Goal: Task Accomplishment & Management: Complete application form

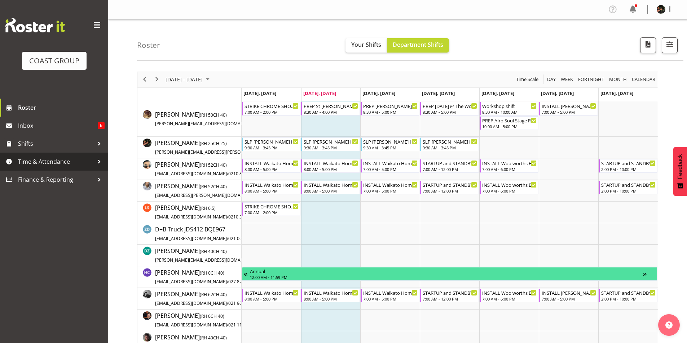
click at [41, 160] on span "Time & Attendance" at bounding box center [56, 161] width 76 height 11
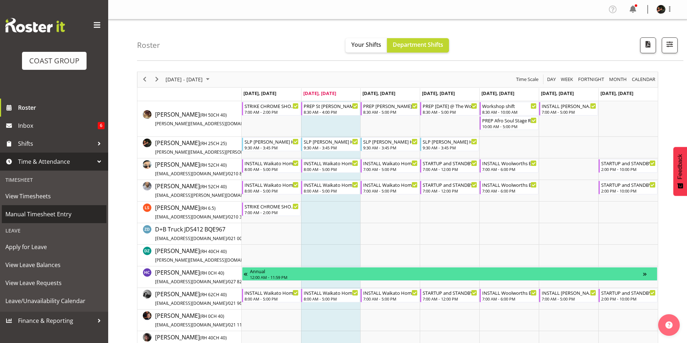
click at [37, 212] on span "Manual Timesheet Entry" at bounding box center [53, 214] width 97 height 11
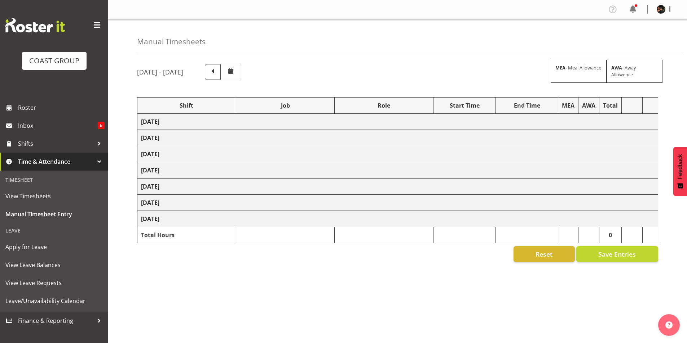
select select "70231"
select select "45"
select select "9"
select select "30"
select select "70231"
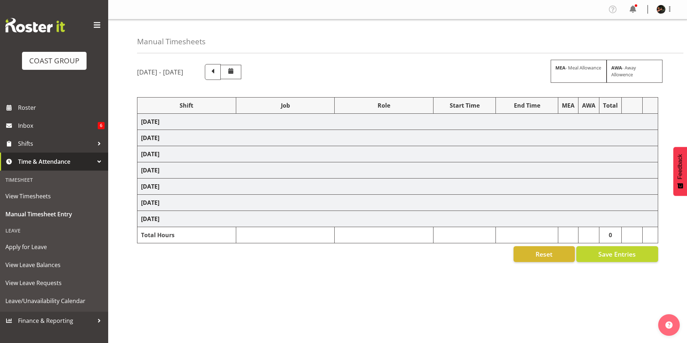
select select "45"
select select "70231"
select select "45"
select select "70231"
select select "45"
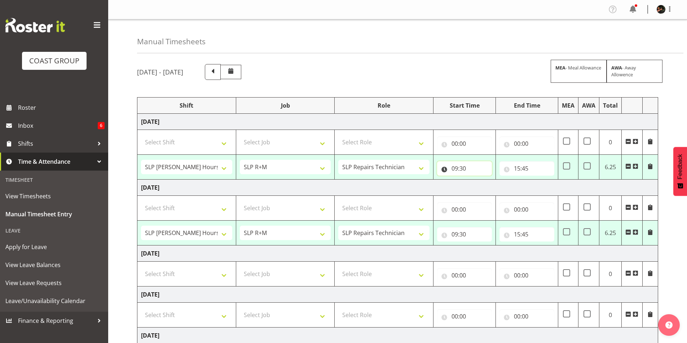
click at [456, 170] on input "09:30" at bounding box center [464, 168] width 55 height 14
click at [485, 188] on select "00 01 02 03 04 05 06 07 08 09 10 11 12 13 14 15 16 17 18 19 20 21 22 23" at bounding box center [486, 187] width 16 height 14
select select "8"
click at [478, 180] on select "00 01 02 03 04 05 06 07 08 09 10 11 12 13 14 15 16 17 18 19 20 21 22 23" at bounding box center [486, 187] width 16 height 14
type input "08:30"
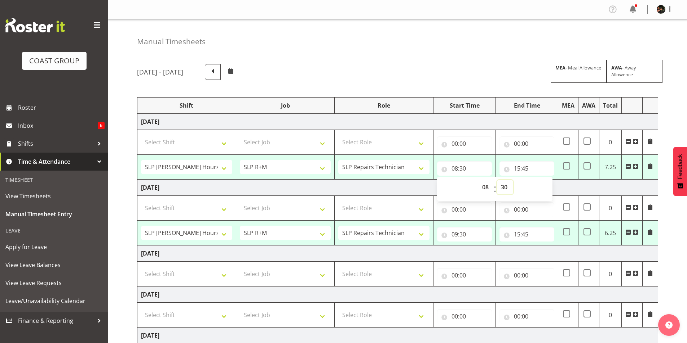
click at [506, 188] on select "00 01 02 03 04 05 06 07 08 09 10 11 12 13 14 15 16 17 18 19 20 21 22 23 24 25 2…" at bounding box center [505, 187] width 16 height 14
select select "15"
click at [497, 180] on select "00 01 02 03 04 05 06 07 08 09 10 11 12 13 14 15 16 17 18 19 20 21 22 23 24 25 2…" at bounding box center [505, 187] width 16 height 14
type input "08:15"
click at [518, 168] on input "15:45" at bounding box center [526, 168] width 55 height 14
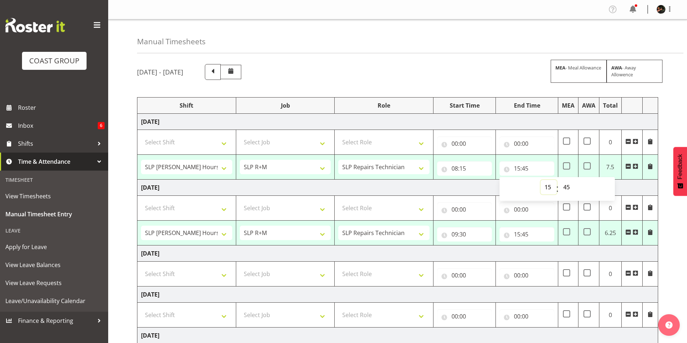
click at [548, 188] on select "00 01 02 03 04 05 06 07 08 09 10 11 12 13 14 15 16 17 18 19 20 21 22 23" at bounding box center [548, 187] width 16 height 14
select select "14"
click at [540, 180] on select "00 01 02 03 04 05 06 07 08 09 10 11 12 13 14 15 16 17 18 19 20 21 22 23" at bounding box center [548, 187] width 16 height 14
type input "14:45"
click at [565, 187] on select "00 01 02 03 04 05 06 07 08 09 10 11 12 13 14 15 16 17 18 19 20 21 22 23 24 25 2…" at bounding box center [567, 187] width 16 height 14
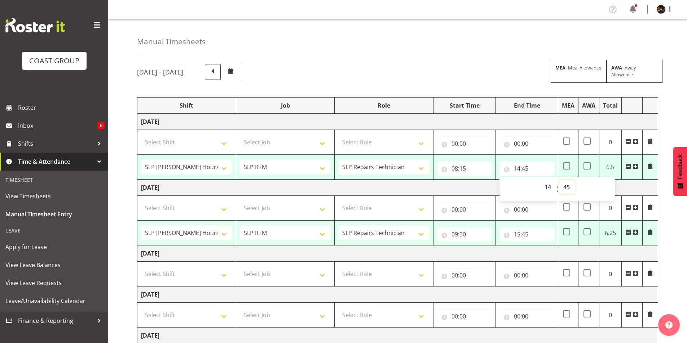
select select "15"
click at [559, 180] on select "00 01 02 03 04 05 06 07 08 09 10 11 12 13 14 15 16 17 18 19 20 21 22 23 24 25 2…" at bounding box center [567, 187] width 16 height 14
type input "14:15"
click at [456, 235] on input "09:30" at bounding box center [464, 234] width 55 height 14
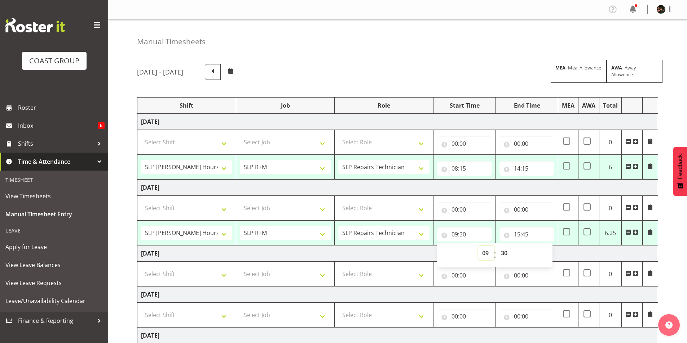
drag, startPoint x: 484, startPoint y: 254, endPoint x: 488, endPoint y: 252, distance: 4.1
click at [484, 254] on select "00 01 02 03 04 05 06 07 08 09 10 11 12 13 14 15 16 17 18 19 20 21 22 23" at bounding box center [486, 253] width 16 height 14
select select "8"
click at [478, 246] on select "00 01 02 03 04 05 06 07 08 09 10 11 12 13 14 15 16 17 18 19 20 21 22 23" at bounding box center [486, 253] width 16 height 14
type input "08:30"
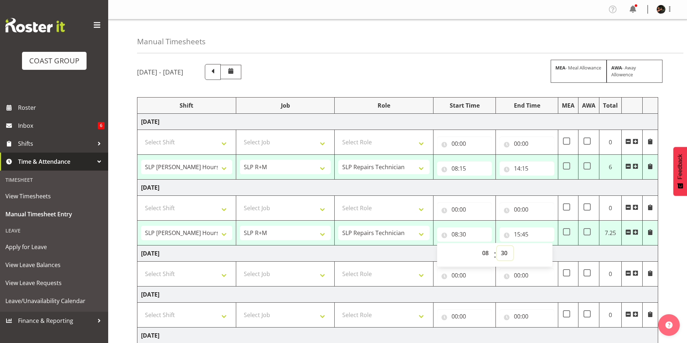
click at [502, 253] on select "00 01 02 03 04 05 06 07 08 09 10 11 12 13 14 15 16 17 18 19 20 21 22 23 24 25 2…" at bounding box center [505, 253] width 16 height 14
select select "0"
click at [497, 246] on select "00 01 02 03 04 05 06 07 08 09 10 11 12 13 14 15 16 17 18 19 20 21 22 23 24 25 2…" at bounding box center [505, 253] width 16 height 14
type input "08:00"
click at [518, 236] on input "15:45" at bounding box center [526, 234] width 55 height 14
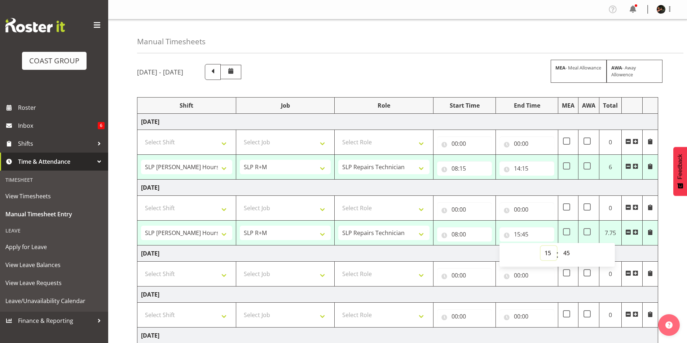
click at [546, 255] on select "00 01 02 03 04 05 06 07 08 09 10 11 12 13 14 15 16 17 18 19 20 21 22 23" at bounding box center [548, 253] width 16 height 14
select select "14"
click at [540, 246] on select "00 01 02 03 04 05 06 07 08 09 10 11 12 13 14 15 16 17 18 19 20 21 22 23" at bounding box center [548, 253] width 16 height 14
type input "14:45"
click at [566, 250] on select "00 01 02 03 04 05 06 07 08 09 10 11 12 13 14 15 16 17 18 19 20 21 22 23 24 25 2…" at bounding box center [567, 253] width 16 height 14
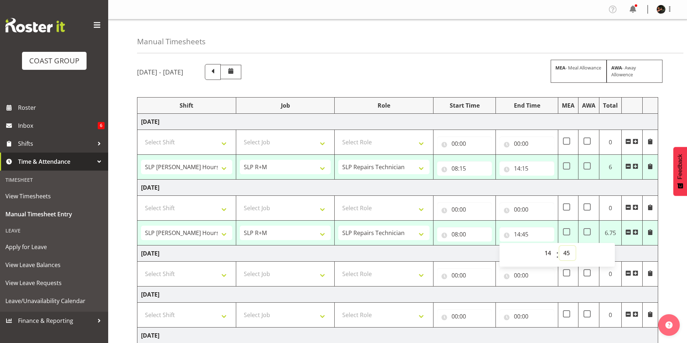
select select "15"
click at [559, 246] on select "00 01 02 03 04 05 06 07 08 09 10 11 12 13 14 15 16 17 18 19 20 21 22 23 24 25 2…" at bounding box center [567, 253] width 16 height 14
type input "14:15"
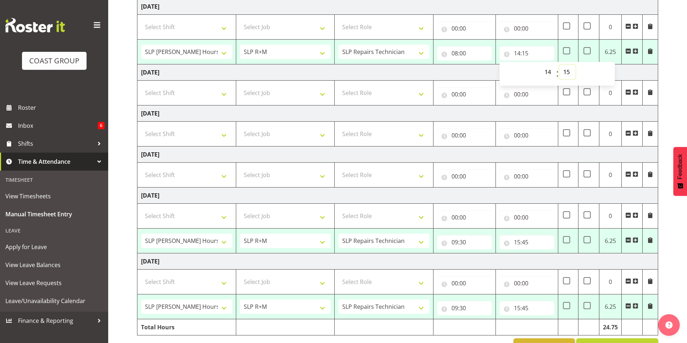
scroll to position [203, 0]
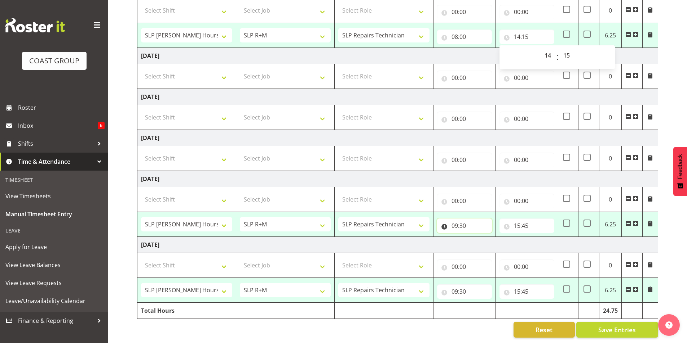
click at [457, 221] on input "09:30" at bounding box center [464, 226] width 55 height 14
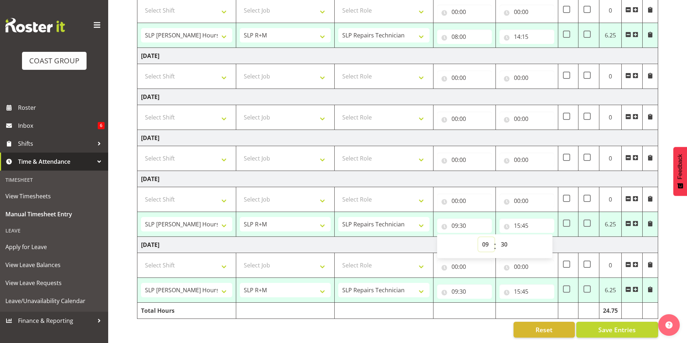
click at [485, 240] on select "00 01 02 03 04 05 06 07 08 09 10 11 12 13 14 15 16 17 18 19 20 21 22 23" at bounding box center [486, 244] width 16 height 14
select select "8"
click at [478, 237] on select "00 01 02 03 04 05 06 07 08 09 10 11 12 13 14 15 16 17 18 19 20 21 22 23" at bounding box center [486, 244] width 16 height 14
type input "08:30"
click at [504, 238] on select "00 01 02 03 04 05 06 07 08 09 10 11 12 13 14 15 16 17 18 19 20 21 22 23 24 25 2…" at bounding box center [505, 244] width 16 height 14
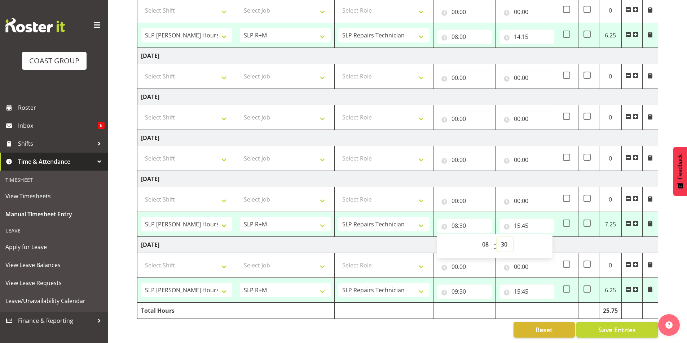
select select "0"
click at [497, 237] on select "00 01 02 03 04 05 06 07 08 09 10 11 12 13 14 15 16 17 18 19 20 21 22 23 24 25 2…" at bounding box center [505, 244] width 16 height 14
type input "08:00"
click at [517, 222] on input "15:45" at bounding box center [526, 226] width 55 height 14
click at [548, 240] on select "00 01 02 03 04 05 06 07 08 09 10 11 12 13 14 15 16 17 18 19 20 21 22 23" at bounding box center [548, 244] width 16 height 14
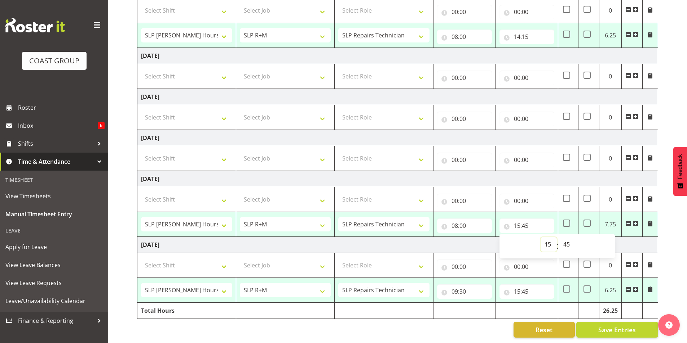
select select "14"
click at [540, 237] on select "00 01 02 03 04 05 06 07 08 09 10 11 12 13 14 15 16 17 18 19 20 21 22 23" at bounding box center [548, 244] width 16 height 14
type input "14:45"
drag, startPoint x: 565, startPoint y: 239, endPoint x: 563, endPoint y: 234, distance: 4.6
click at [564, 237] on select "00 01 02 03 04 05 06 07 08 09 10 11 12 13 14 15 16 17 18 19 20 21 22 23 24 25 2…" at bounding box center [567, 244] width 16 height 14
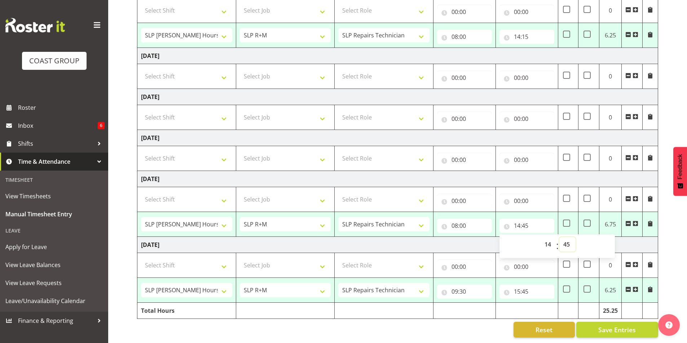
select select "30"
click at [559, 237] on select "00 01 02 03 04 05 06 07 08 09 10 11 12 13 14 15 16 17 18 19 20 21 22 23 24 25 2…" at bounding box center [567, 244] width 16 height 14
type input "14:30"
click at [456, 286] on input "09:30" at bounding box center [464, 292] width 55 height 14
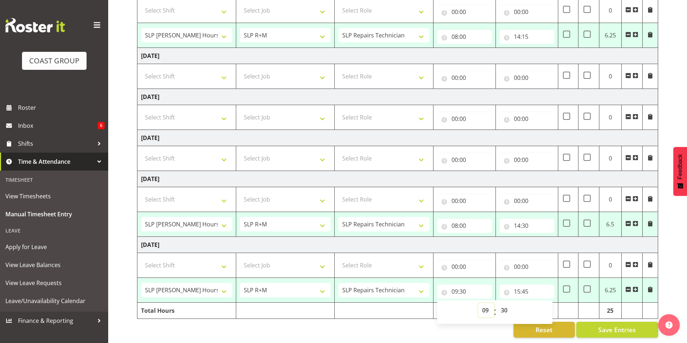
drag, startPoint x: 487, startPoint y: 306, endPoint x: 484, endPoint y: 302, distance: 4.1
click at [487, 305] on select "00 01 02 03 04 05 06 07 08 09 10 11 12 13 14 15 16 17 18 19 20 21 22 23" at bounding box center [486, 310] width 16 height 14
select select "8"
click at [478, 303] on select "00 01 02 03 04 05 06 07 08 09 10 11 12 13 14 15 16 17 18 19 20 21 22 23" at bounding box center [486, 310] width 16 height 14
type input "08:30"
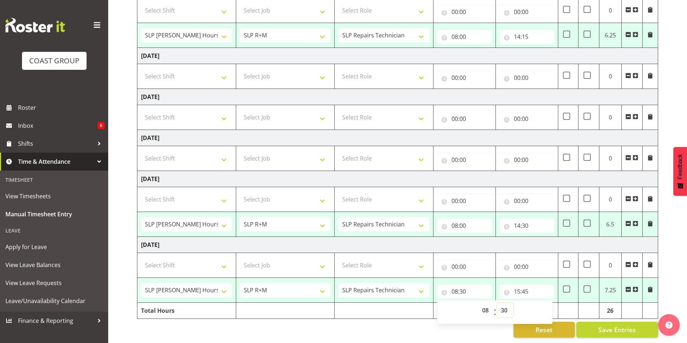
click at [505, 303] on select "00 01 02 03 04 05 06 07 08 09 10 11 12 13 14 15 16 17 18 19 20 21 22 23 24 25 2…" at bounding box center [505, 310] width 16 height 14
select select "0"
click at [497, 303] on select "00 01 02 03 04 05 06 07 08 09 10 11 12 13 14 15 16 17 18 19 20 21 22 23 24 25 2…" at bounding box center [505, 310] width 16 height 14
type input "08:00"
click at [517, 287] on input "15:45" at bounding box center [526, 292] width 55 height 14
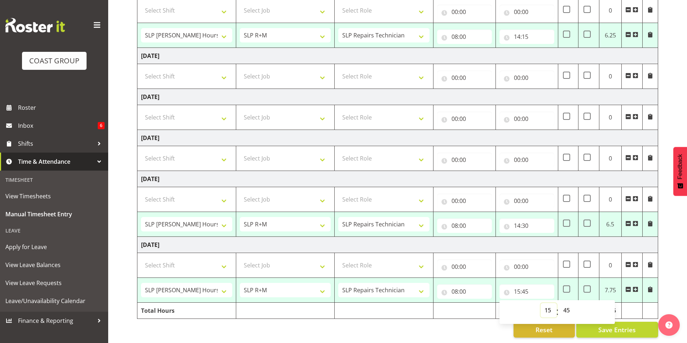
click at [549, 306] on select "00 01 02 03 04 05 06 07 08 09 10 11 12 13 14 15 16 17 18 19 20 21 22 23" at bounding box center [548, 310] width 16 height 14
select select "14"
click at [540, 303] on select "00 01 02 03 04 05 06 07 08 09 10 11 12 13 14 15 16 17 18 19 20 21 22 23" at bounding box center [548, 310] width 16 height 14
type input "14:45"
drag, startPoint x: 567, startPoint y: 305, endPoint x: 567, endPoint y: 299, distance: 5.4
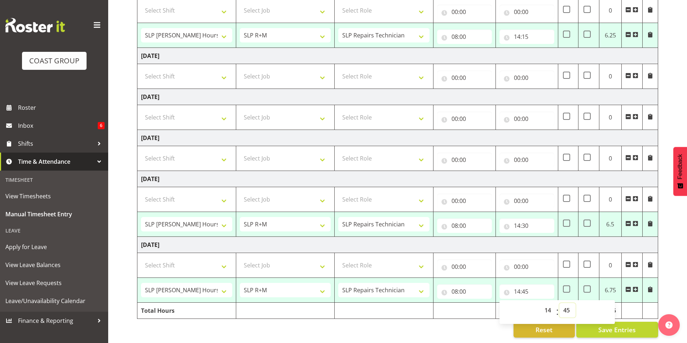
click at [567, 304] on select "00 01 02 03 04 05 06 07 08 09 10 11 12 13 14 15 16 17 18 19 20 21 22 23 24 25 2…" at bounding box center [567, 310] width 16 height 14
select select "15"
click at [559, 303] on select "00 01 02 03 04 05 06 07 08 09 10 11 12 13 14 15 16 17 18 19 20 21 22 23 24 25 2…" at bounding box center [567, 310] width 16 height 14
type input "14:15"
click at [485, 323] on div "Reset Save Entries" at bounding box center [397, 330] width 521 height 16
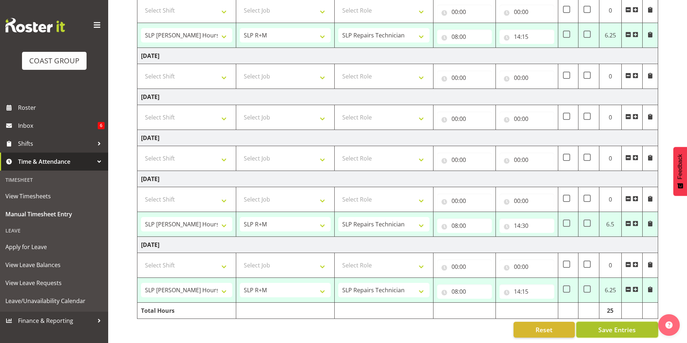
click at [613, 327] on span "Save Entries" at bounding box center [616, 329] width 37 height 9
select select "70231"
select select "45"
type input "08:15"
type input "14:15"
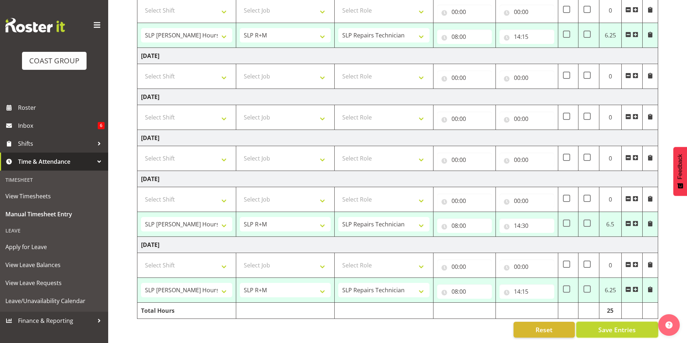
select select "70231"
select select "45"
type input "08:00"
type input "14:15"
select select "70231"
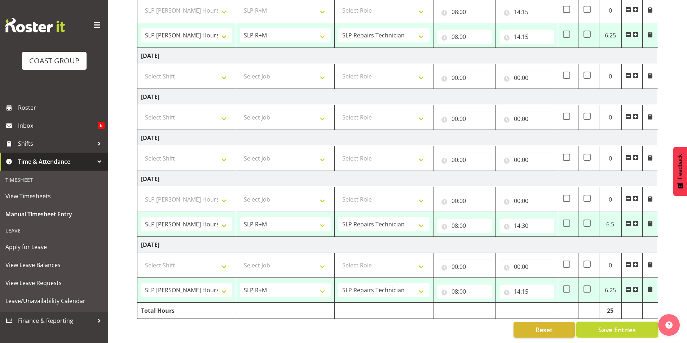
select select "45"
type input "08:00"
type input "14:30"
select select "70231"
select select "45"
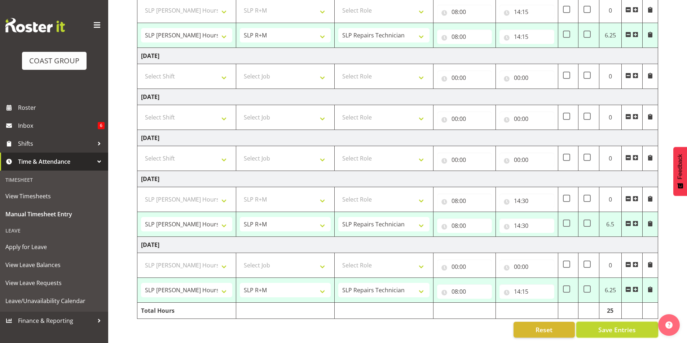
type input "08:00"
type input "14:15"
